Goal: Information Seeking & Learning: Learn about a topic

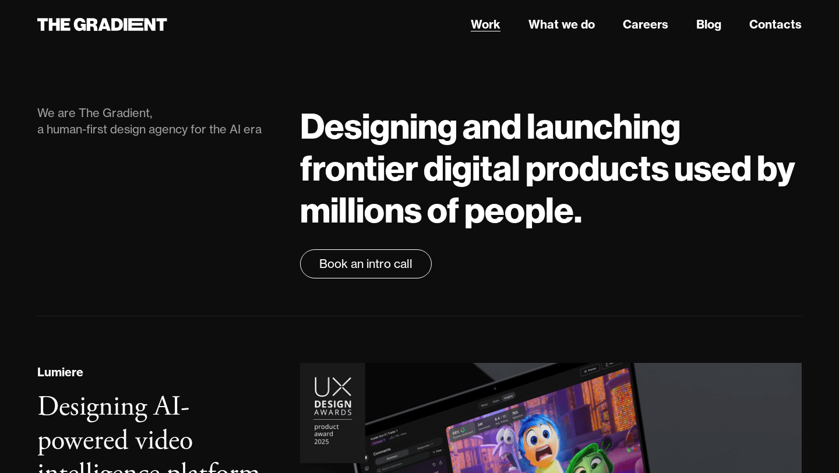
click at [490, 22] on link "Work" at bounding box center [486, 24] width 30 height 17
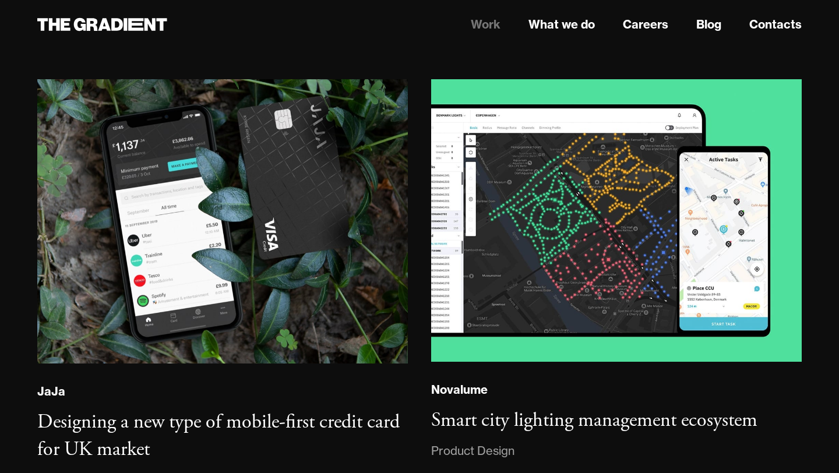
scroll to position [2160, 0]
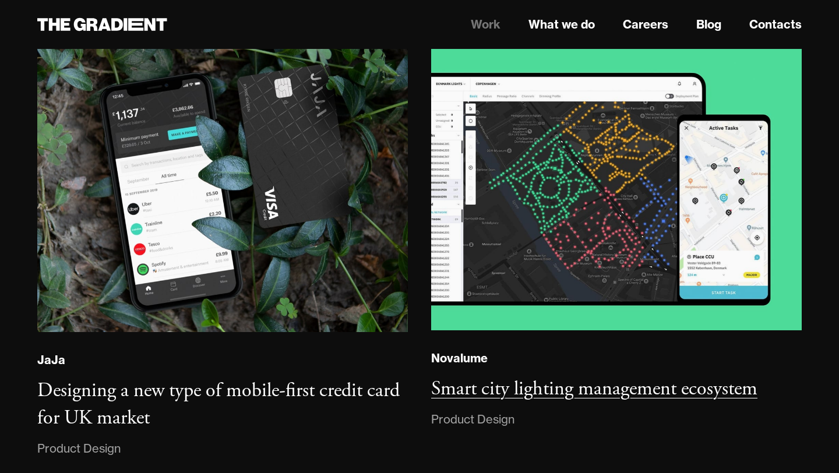
click at [497, 393] on h3 "Smart city lighting management ecosystem" at bounding box center [594, 388] width 326 height 25
